Goal: Obtain resource: Obtain resource

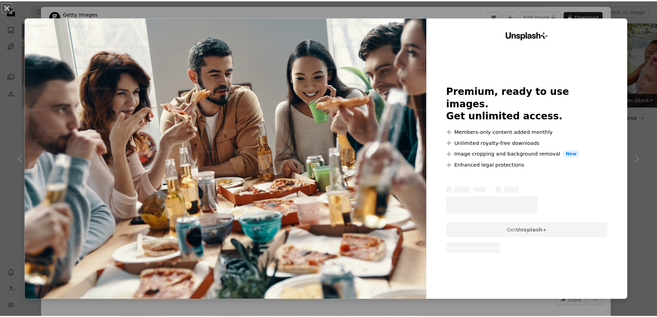
scroll to position [414, 0]
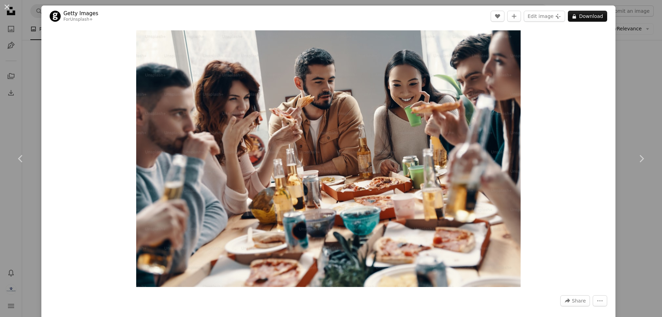
click at [601, 89] on div "Zoom in" at bounding box center [328, 159] width 574 height 264
click at [631, 93] on div "An X shape Chevron left Chevron right Getty Images For Unsplash+ A heart A plus…" at bounding box center [331, 158] width 662 height 317
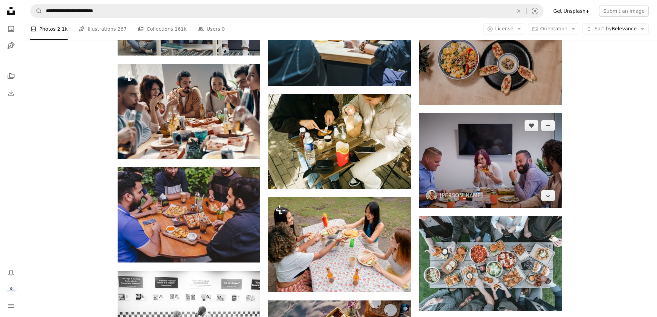
click at [475, 169] on img at bounding box center [490, 160] width 142 height 95
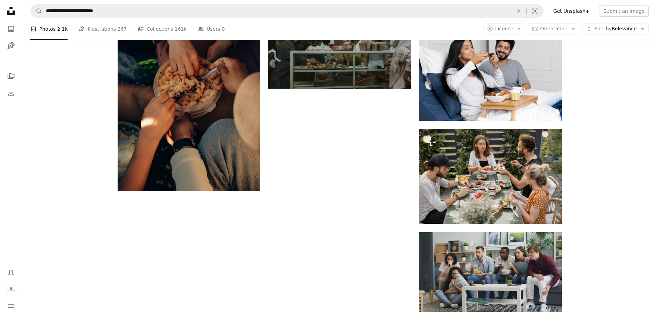
scroll to position [793, 0]
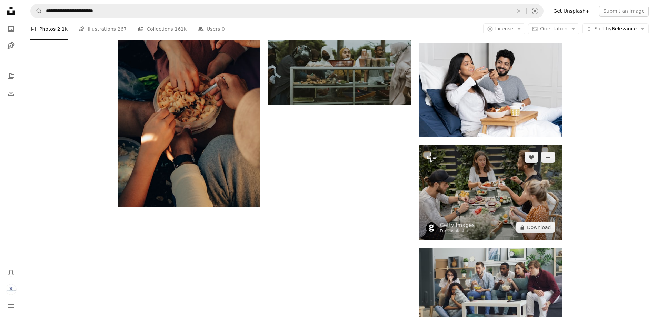
click at [509, 199] on img at bounding box center [490, 192] width 142 height 95
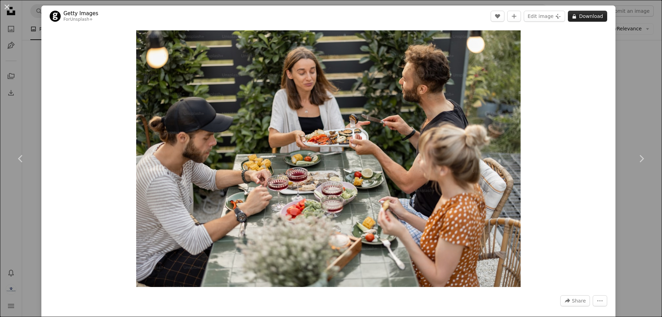
click at [587, 17] on button "A lock Download" at bounding box center [587, 16] width 39 height 11
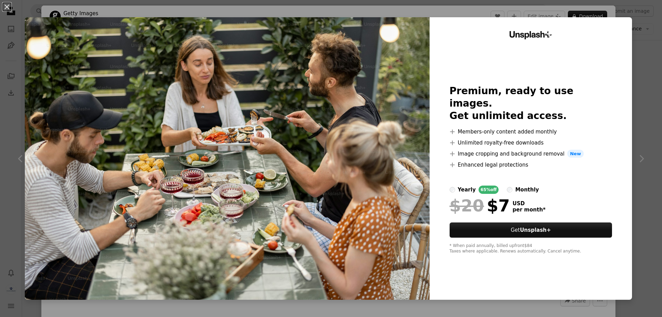
click at [634, 52] on div "An X shape Unsplash+ Premium, ready to use images. Get unlimited access. A plus…" at bounding box center [331, 158] width 662 height 317
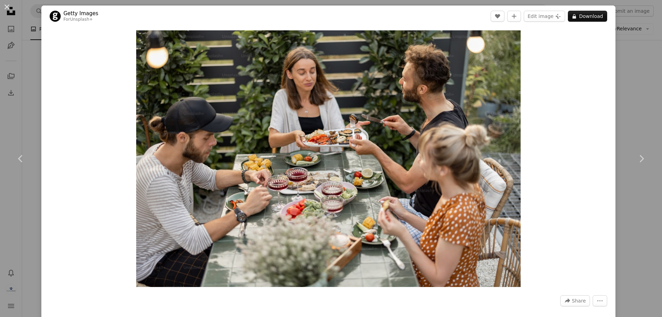
click at [624, 76] on div "An X shape Chevron left Chevron right Getty Images For Unsplash+ A heart A plus…" at bounding box center [331, 158] width 662 height 317
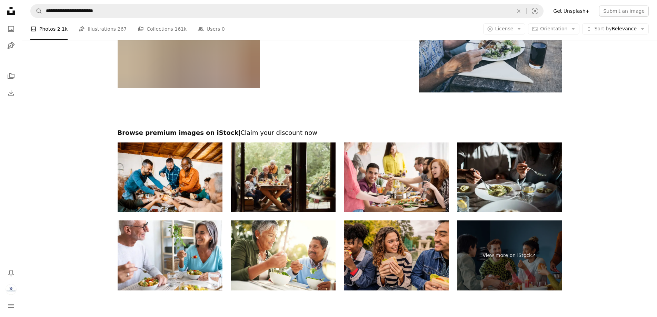
scroll to position [1863, 0]
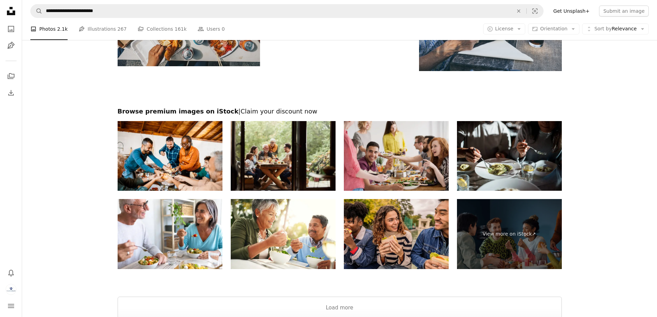
click at [433, 180] on img at bounding box center [396, 156] width 105 height 70
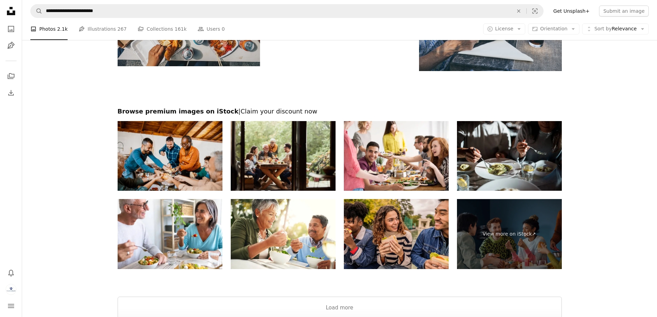
click at [172, 161] on img at bounding box center [170, 156] width 105 height 70
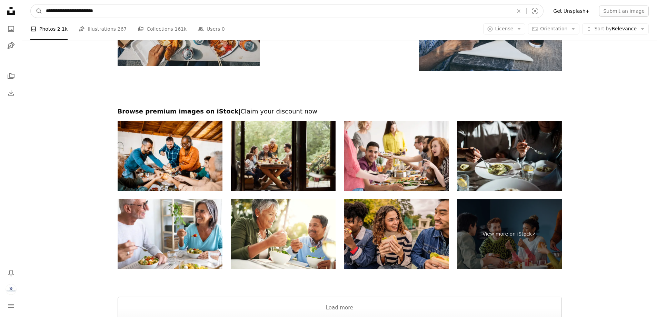
click at [52, 10] on input "**********" at bounding box center [276, 10] width 469 height 13
click at [31, 4] on button "A magnifying glass" at bounding box center [37, 10] width 12 height 13
drag, startPoint x: 110, startPoint y: 12, endPoint x: 54, endPoint y: 14, distance: 55.9
click at [54, 14] on input "**********" at bounding box center [276, 10] width 469 height 13
click at [31, 4] on button "A magnifying glass" at bounding box center [37, 10] width 12 height 13
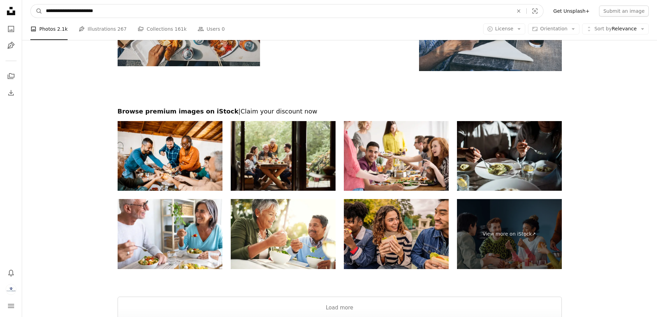
click at [31, 4] on button "A magnifying glass" at bounding box center [37, 10] width 12 height 13
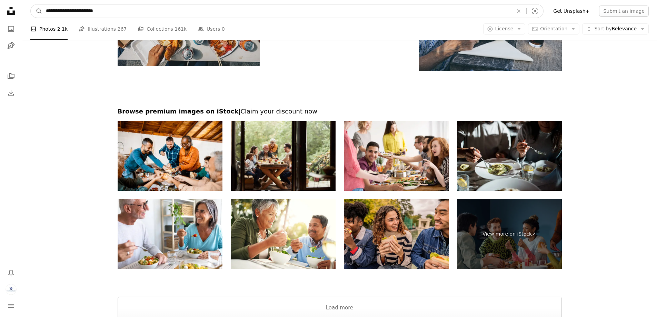
click at [100, 9] on input "**********" at bounding box center [276, 10] width 469 height 13
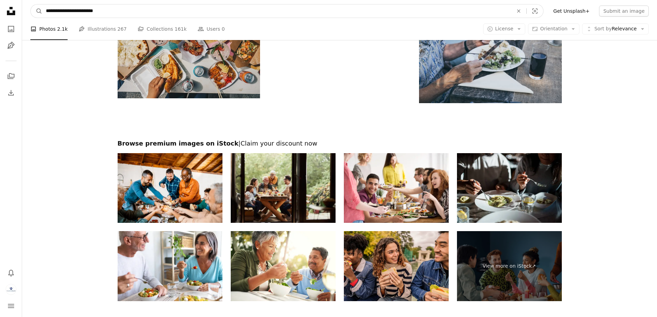
scroll to position [1764, 0]
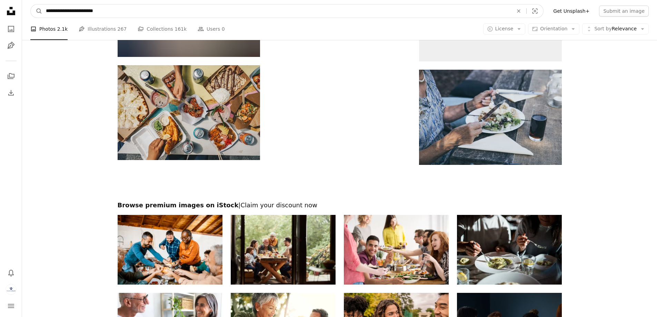
drag, startPoint x: 103, startPoint y: 10, endPoint x: -15, endPoint y: 1, distance: 119.0
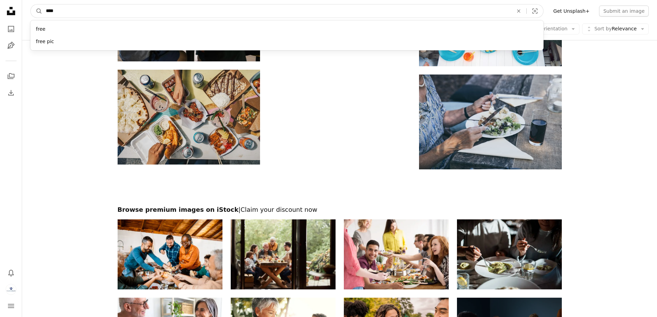
type input "****"
click at [31, 4] on button "A magnifying glass" at bounding box center [37, 10] width 12 height 13
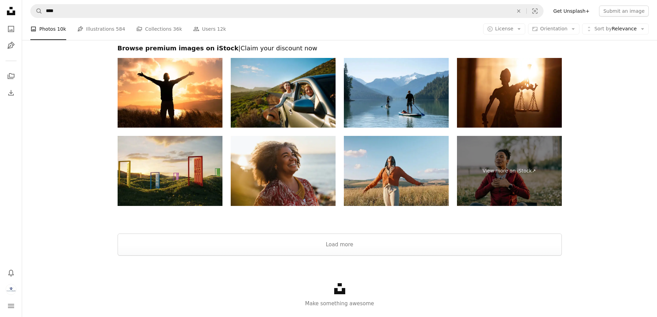
scroll to position [1417, 0]
